Goal: Information Seeking & Learning: Learn about a topic

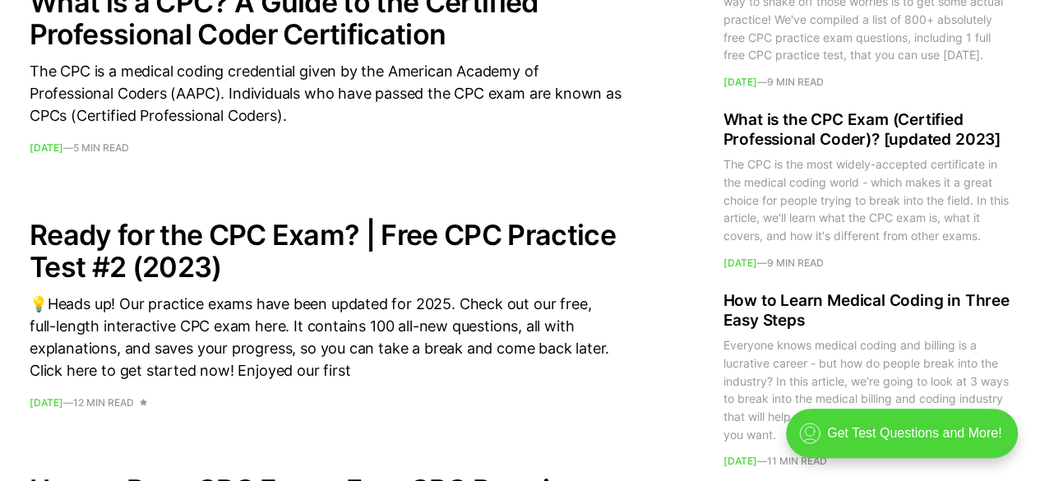
scroll to position [2525, 0]
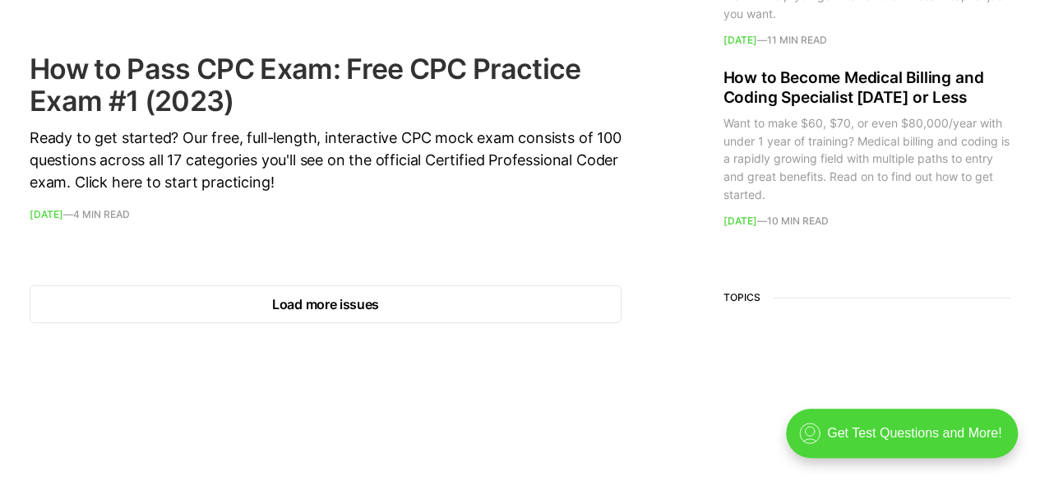
click at [145, 118] on link "How to Pass CPC Exam: Free CPC Practice Exam #1 (2023) Ready to get started? Ou…" at bounding box center [326, 136] width 592 height 167
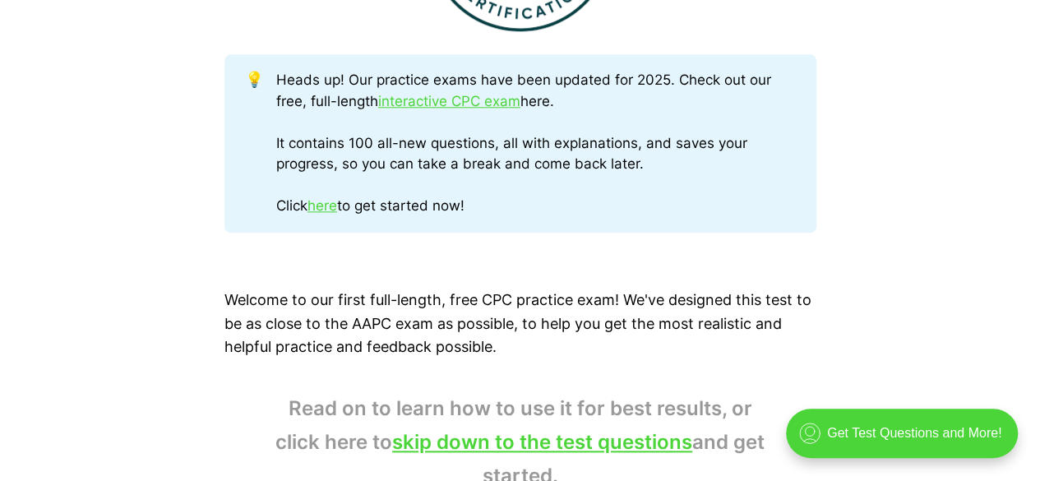
scroll to position [1262, 0]
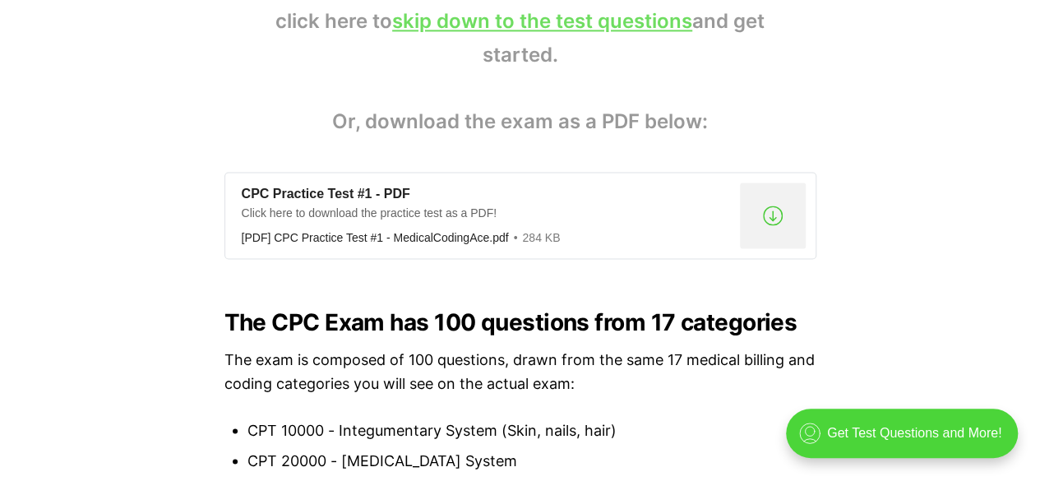
click at [663, 21] on link "skip down to the test questions" at bounding box center [542, 21] width 300 height 24
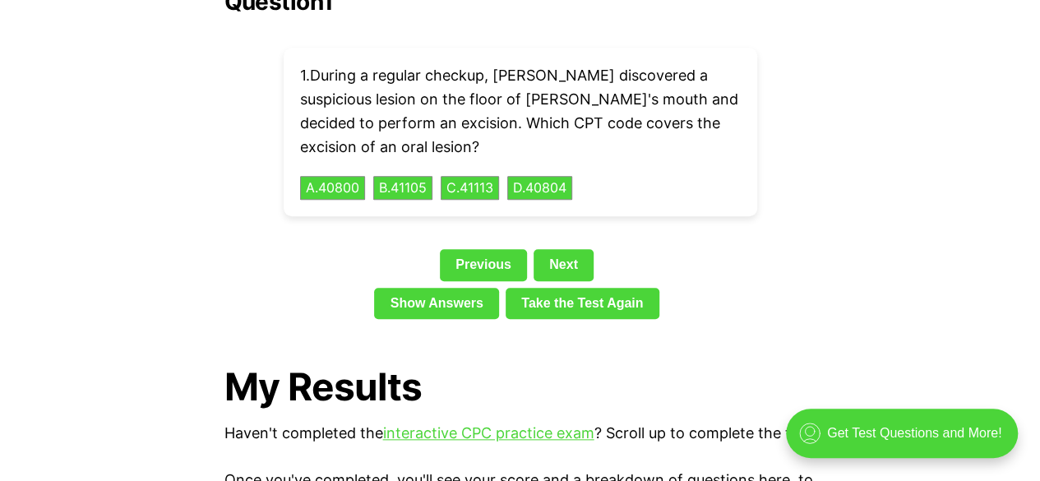
scroll to position [3798, 0]
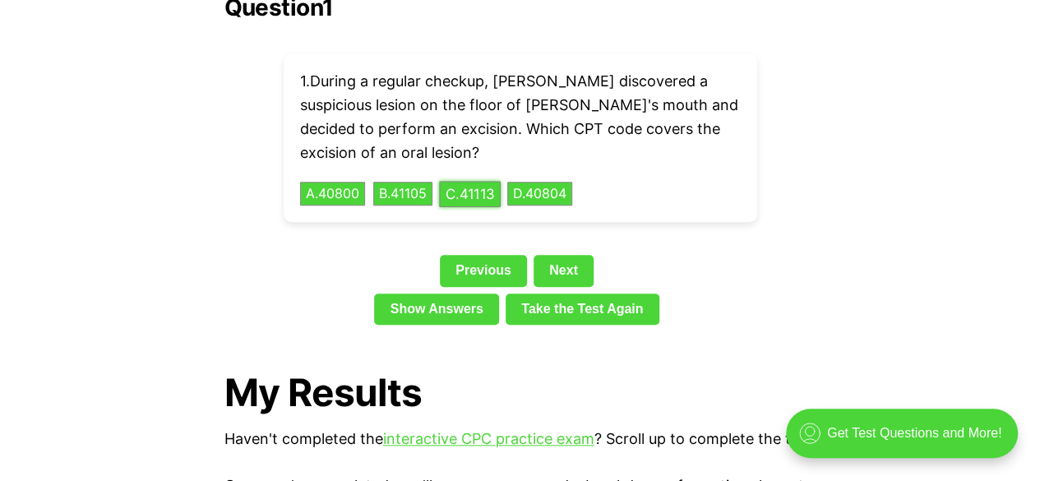
click at [487, 181] on button "C . 41113" at bounding box center [470, 193] width 62 height 25
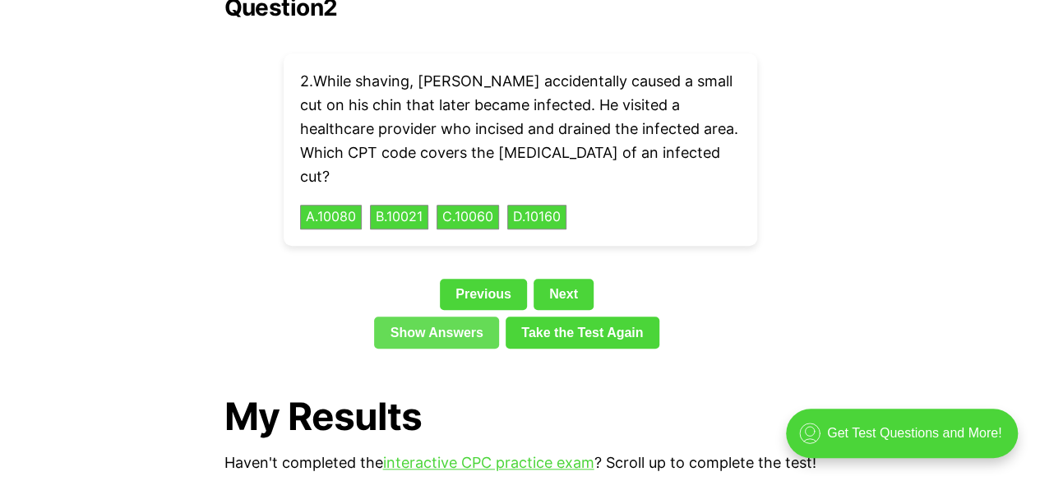
click at [465, 316] on link "Show Answers" at bounding box center [436, 331] width 125 height 31
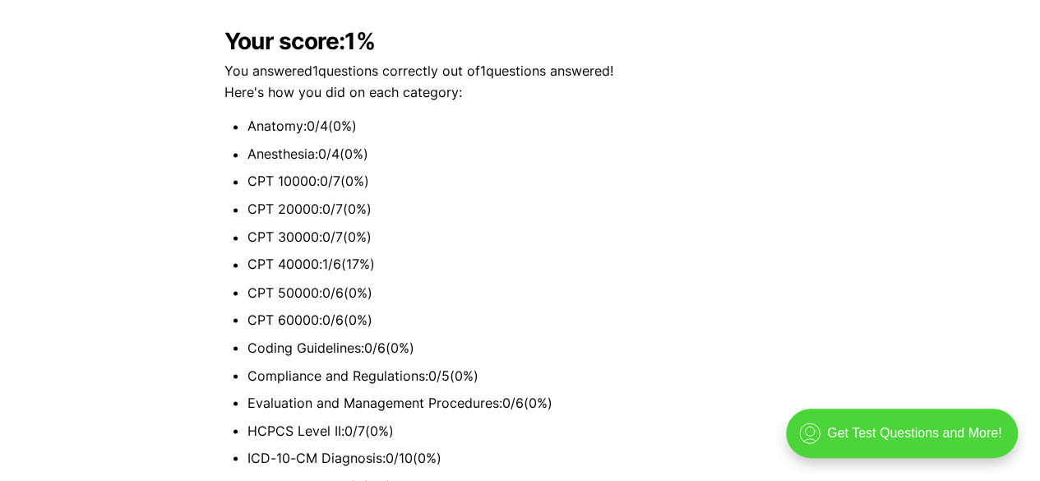
scroll to position [3765, 0]
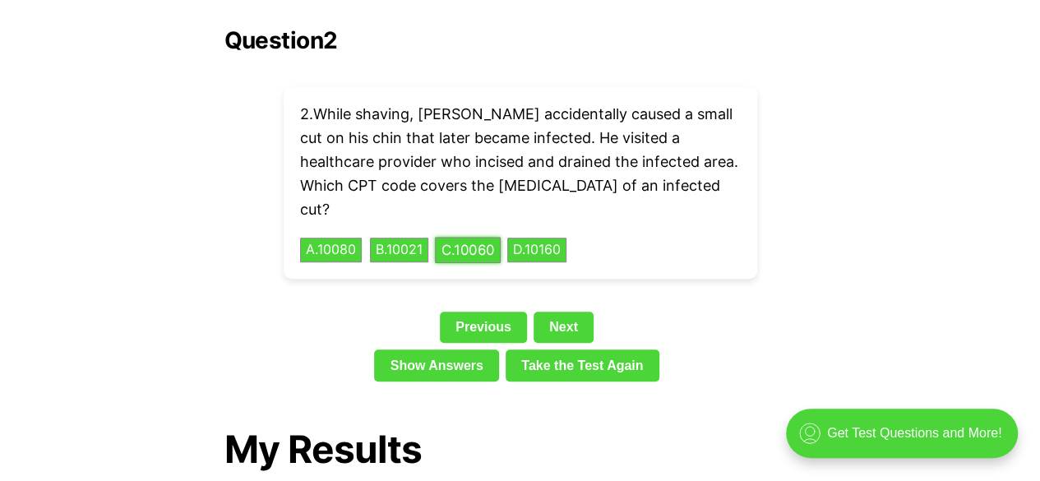
click at [489, 237] on button "C . 10060" at bounding box center [468, 249] width 66 height 25
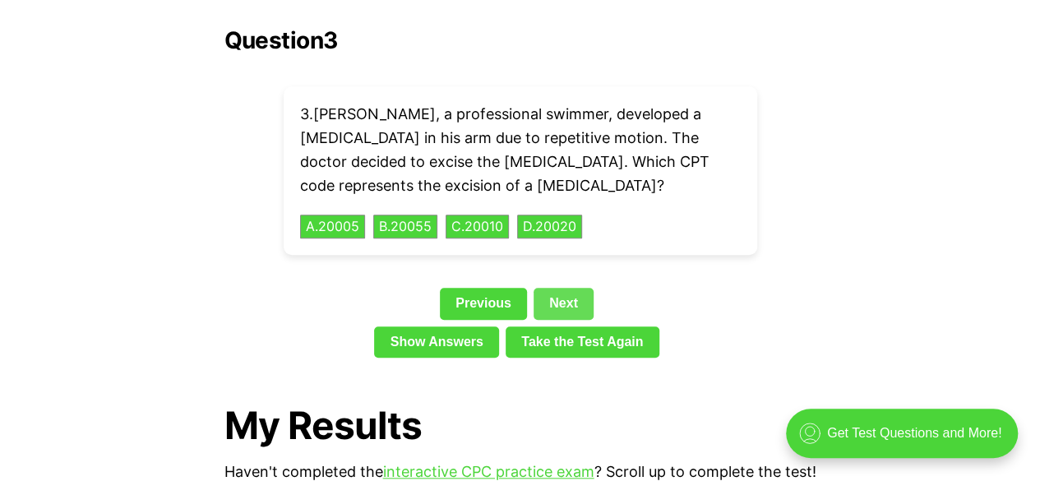
click at [562, 288] on link "Next" at bounding box center [563, 303] width 60 height 31
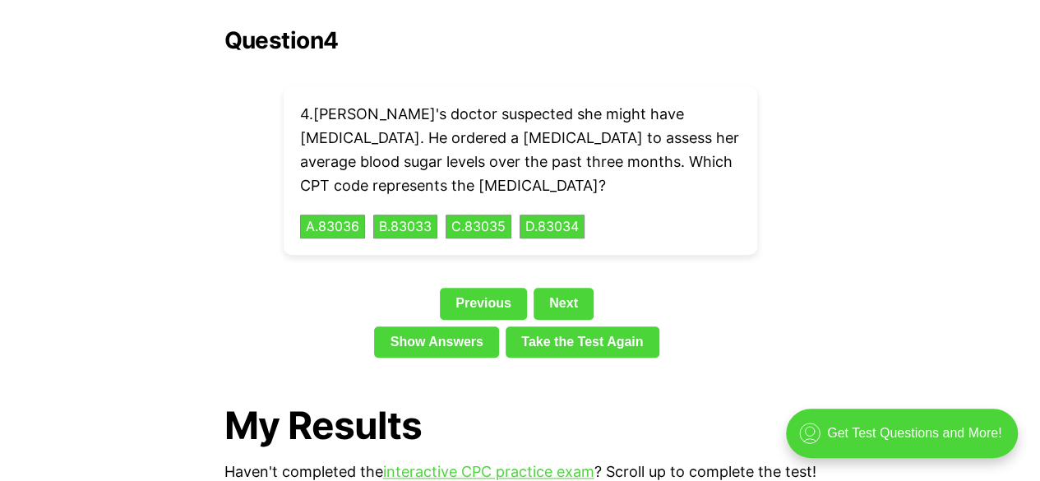
click at [455, 331] on div "Show Answers Take the Test Again" at bounding box center [520, 345] width 592 height 38
click at [457, 326] on link "Show Answers" at bounding box center [436, 341] width 125 height 31
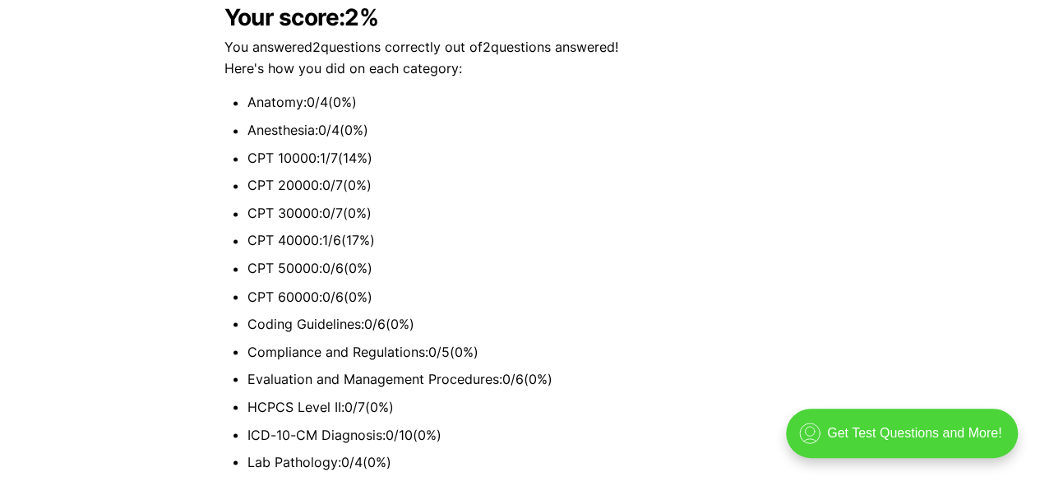
scroll to position [3765, 0]
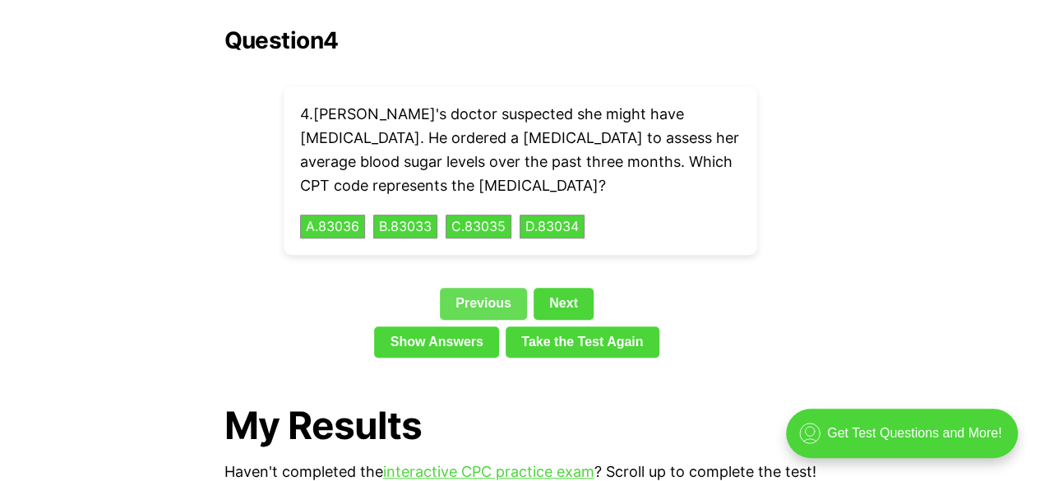
click at [495, 288] on link "Previous" at bounding box center [483, 303] width 87 height 31
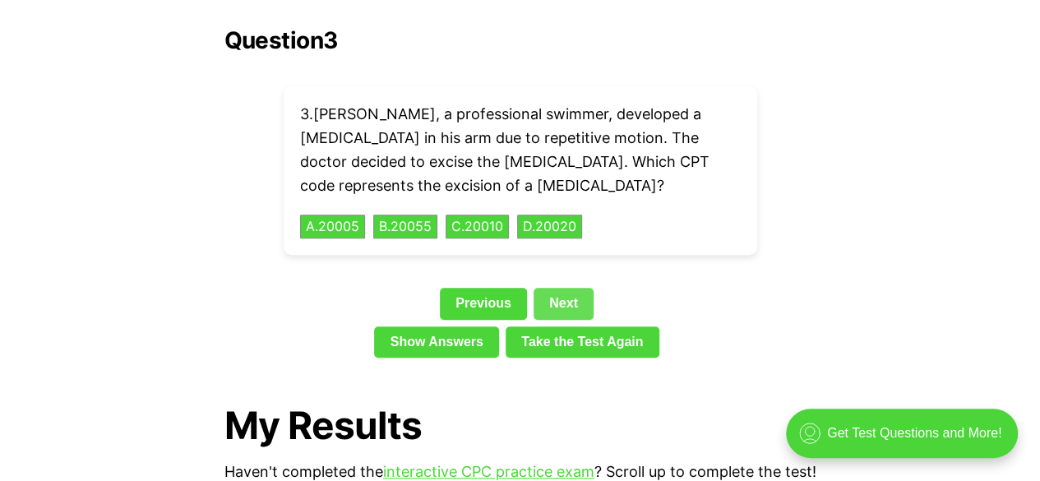
click at [565, 288] on link "Next" at bounding box center [563, 303] width 60 height 31
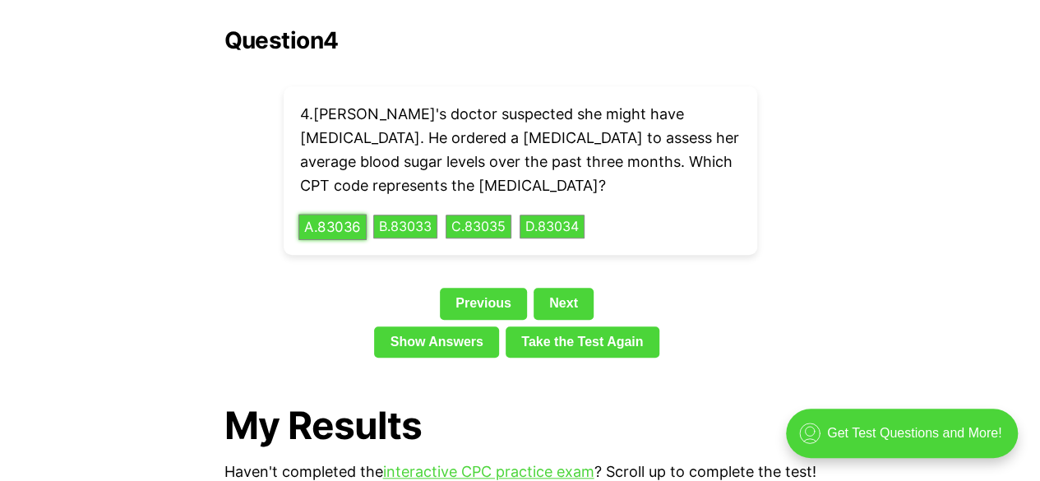
click at [343, 214] on button "A . 83036" at bounding box center [332, 226] width 68 height 25
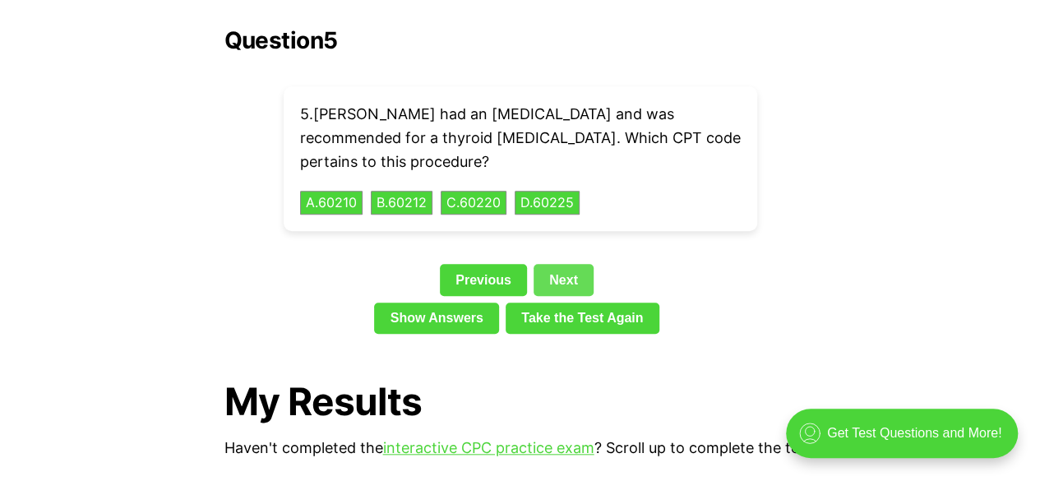
click at [562, 264] on link "Next" at bounding box center [563, 279] width 60 height 31
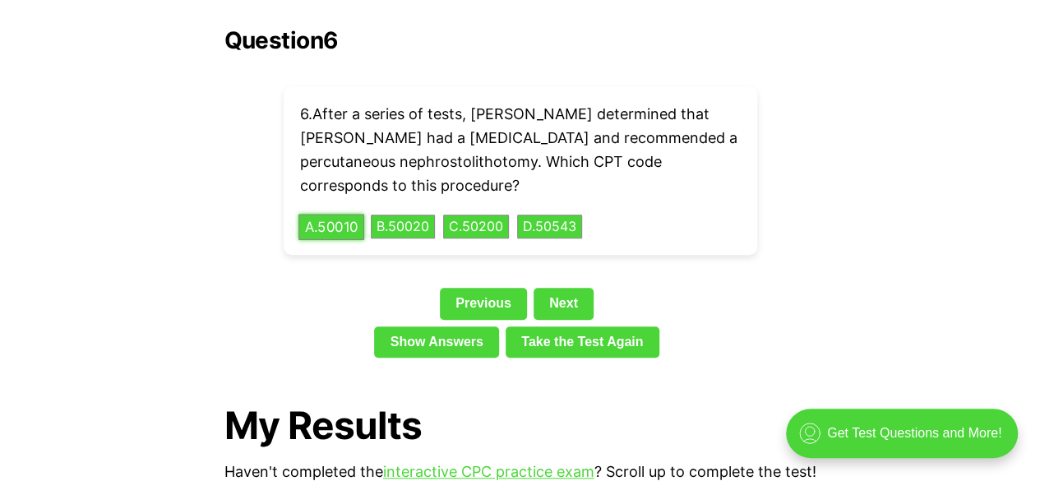
click at [349, 214] on button "A . 50010" at bounding box center [331, 226] width 66 height 25
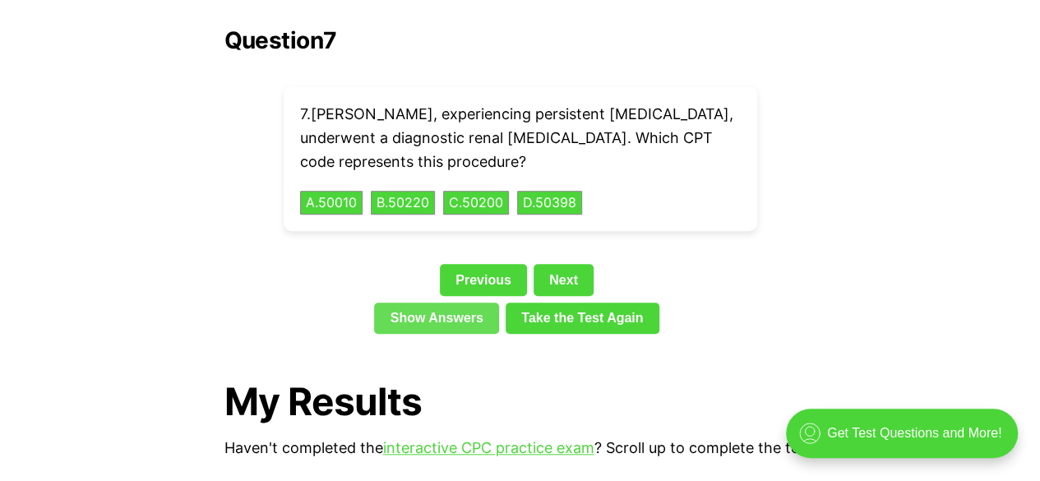
click at [437, 302] on link "Show Answers" at bounding box center [436, 317] width 125 height 31
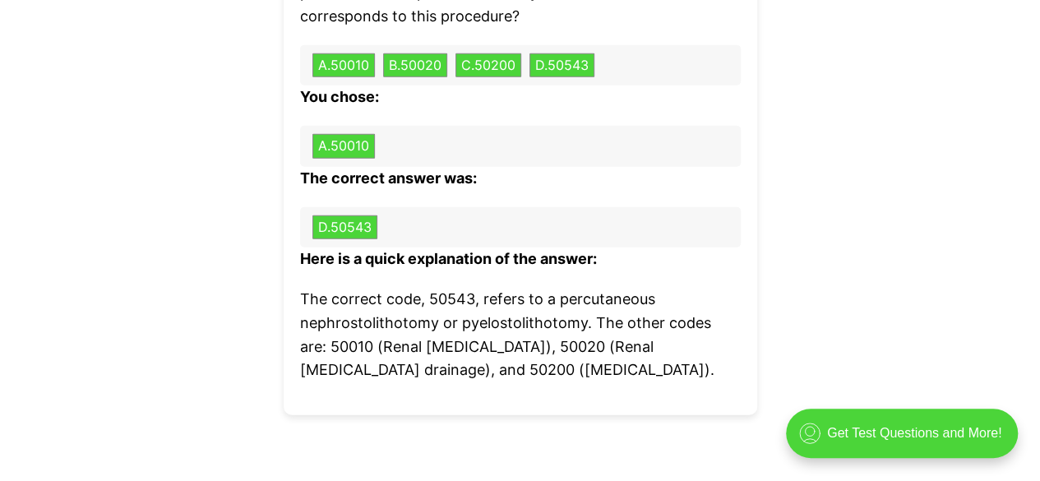
scroll to position [5117, 0]
